Goal: Information Seeking & Learning: Learn about a topic

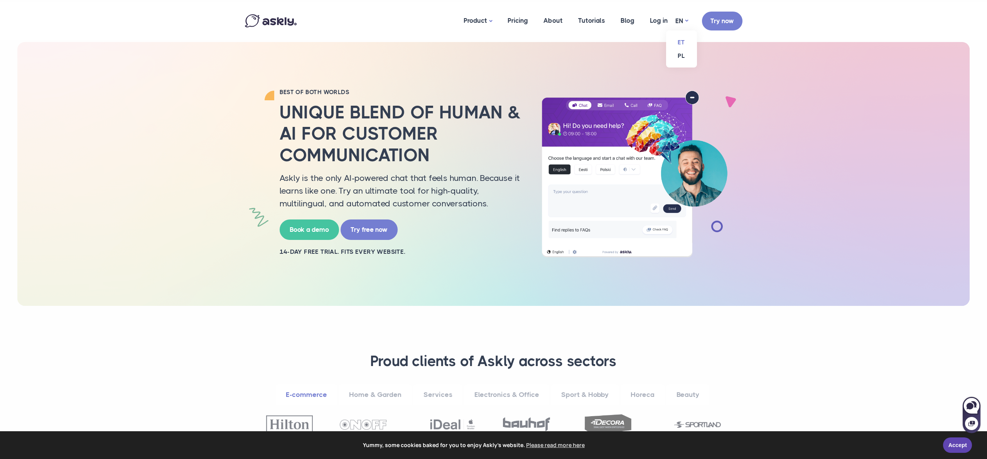
click at [681, 42] on link "ET" at bounding box center [681, 42] width 31 height 14
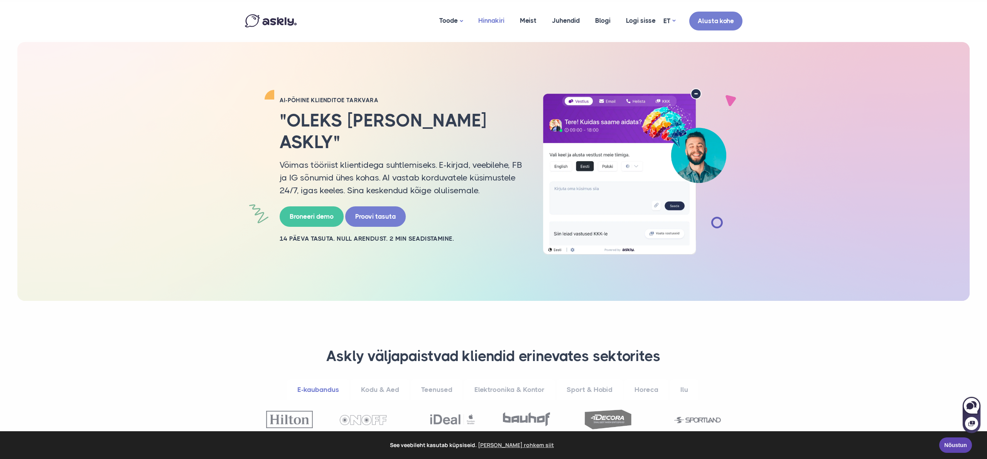
click at [486, 21] on link "Hinnakiri" at bounding box center [492, 20] width 42 height 37
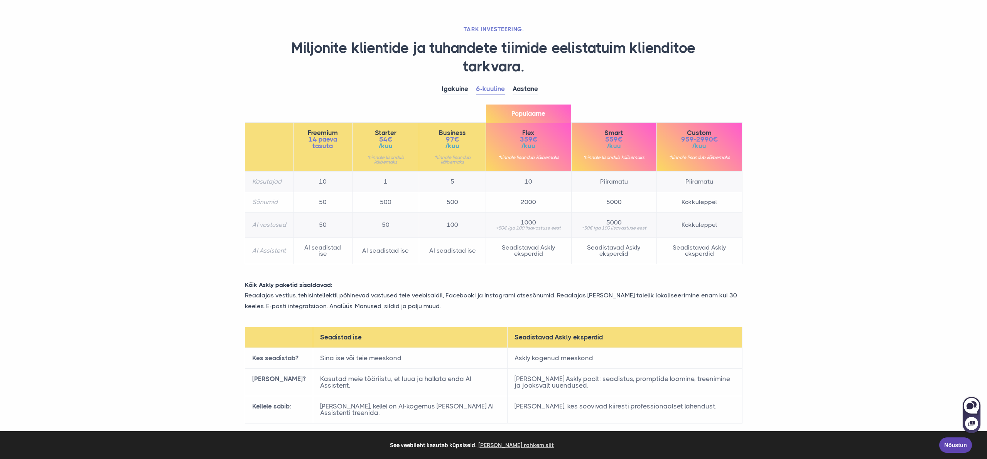
scroll to position [37, 0]
click at [459, 90] on link "Igakuine" at bounding box center [455, 89] width 27 height 12
click at [526, 89] on link "Aastane" at bounding box center [525, 89] width 25 height 12
click at [456, 88] on link "Igakuine" at bounding box center [455, 89] width 27 height 12
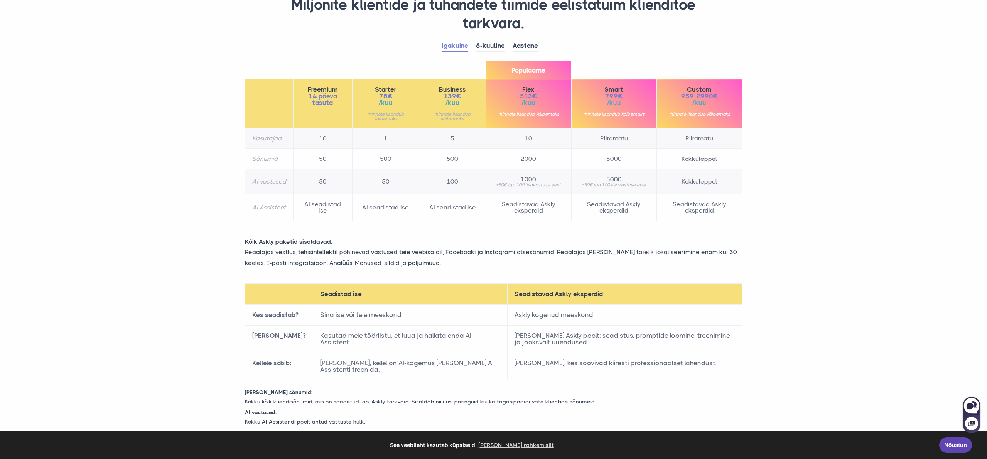
scroll to position [78, 0]
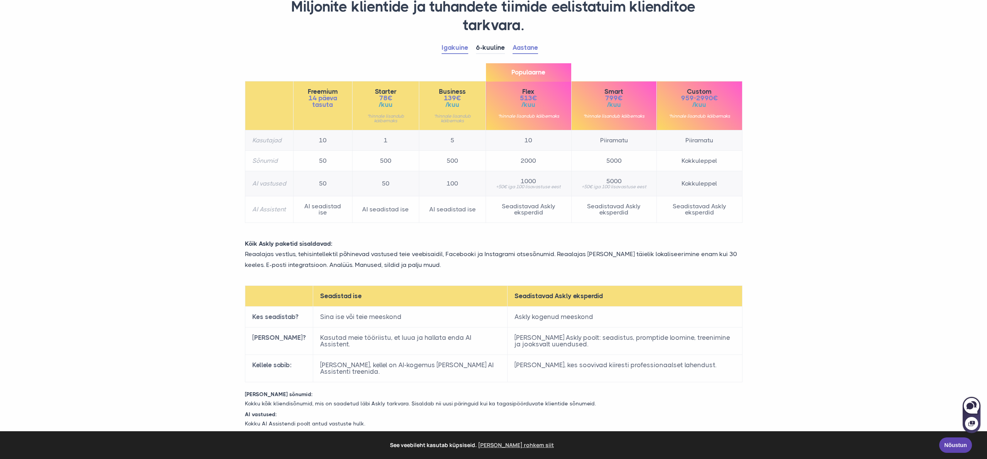
click at [530, 50] on link "Aastane" at bounding box center [525, 48] width 25 height 12
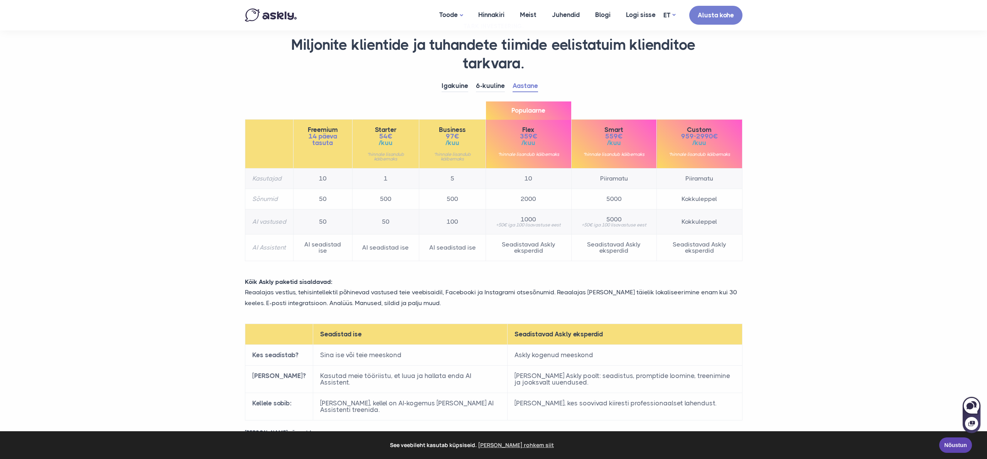
scroll to position [0, 0]
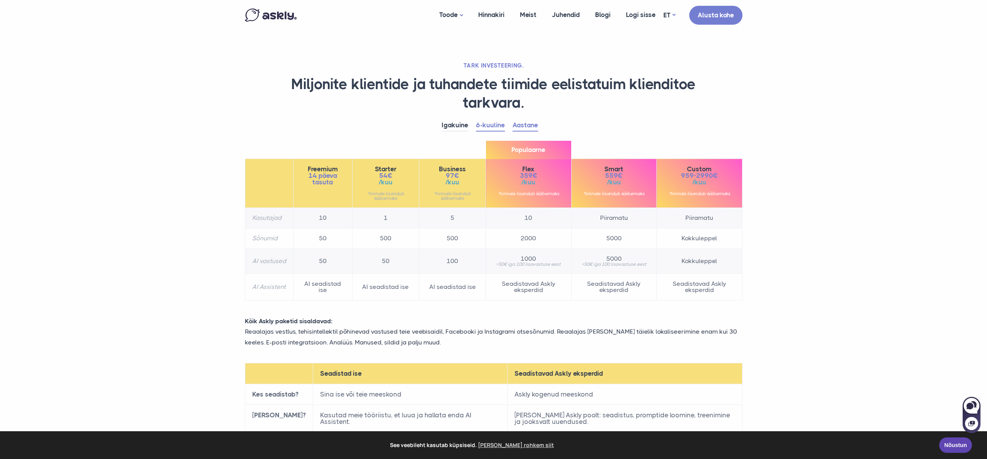
click at [494, 127] on link "6-kuuline" at bounding box center [490, 126] width 29 height 12
click at [530, 127] on link "Aastane" at bounding box center [525, 126] width 25 height 12
click at [495, 127] on link "6-kuuline" at bounding box center [490, 126] width 29 height 12
click at [461, 126] on link "Igakuine" at bounding box center [455, 126] width 27 height 12
click at [482, 126] on link "6-kuuline" at bounding box center [490, 126] width 29 height 12
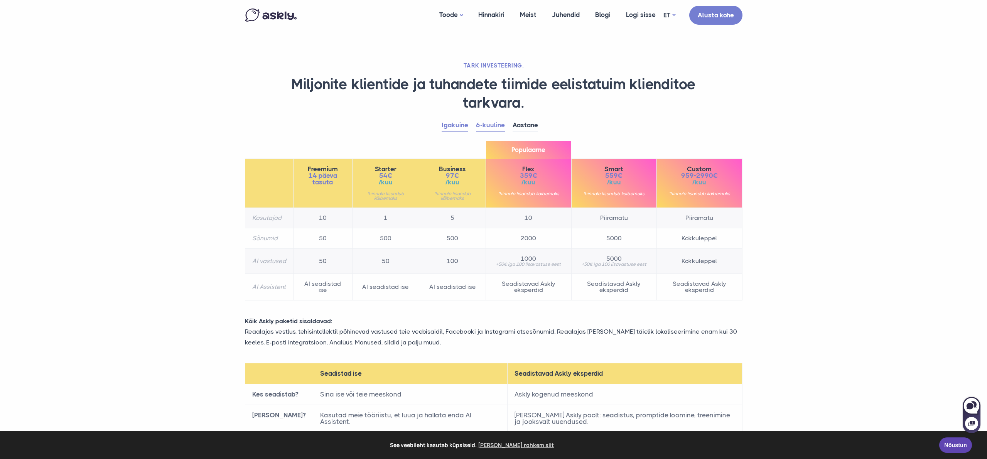
click at [457, 126] on link "Igakuine" at bounding box center [455, 126] width 27 height 12
click at [490, 126] on link "6-kuuline" at bounding box center [490, 126] width 29 height 12
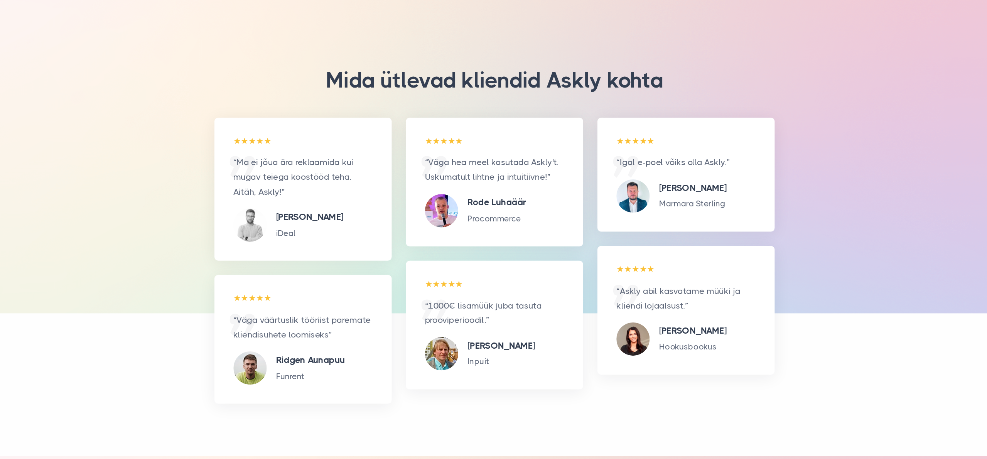
scroll to position [747, 0]
